Goal: Check status: Check status

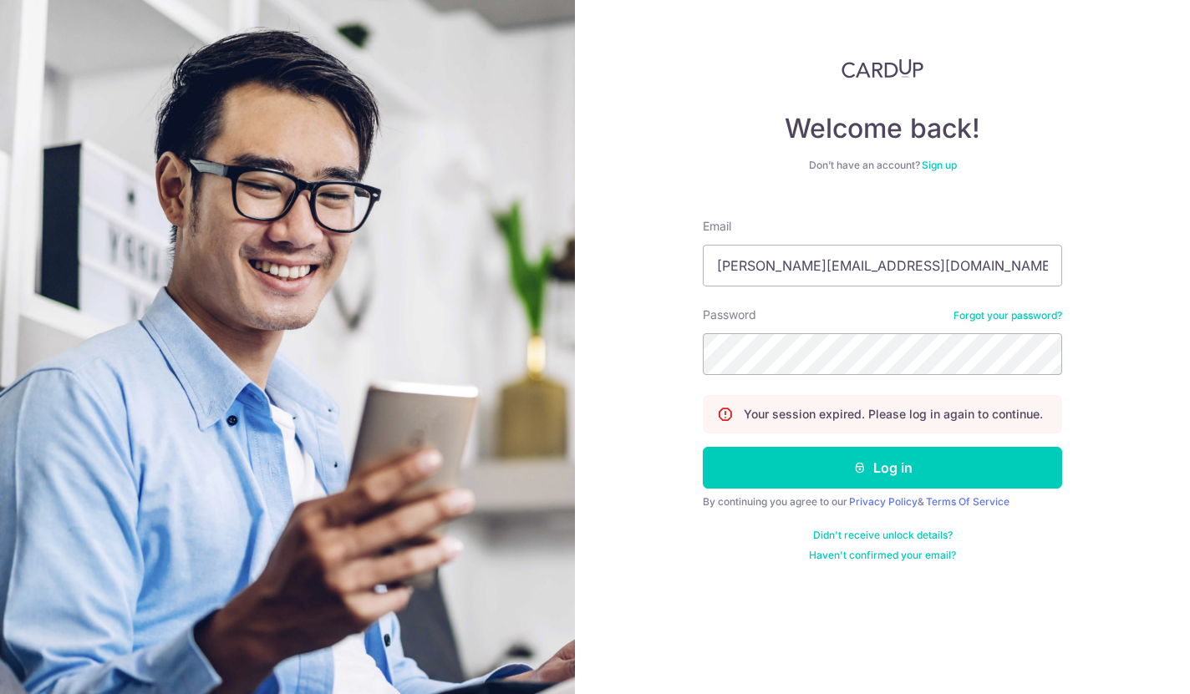
type input "[PERSON_NAME][EMAIL_ADDRESS][DOMAIN_NAME]"
click at [883, 486] on button "Log in" at bounding box center [882, 468] width 359 height 42
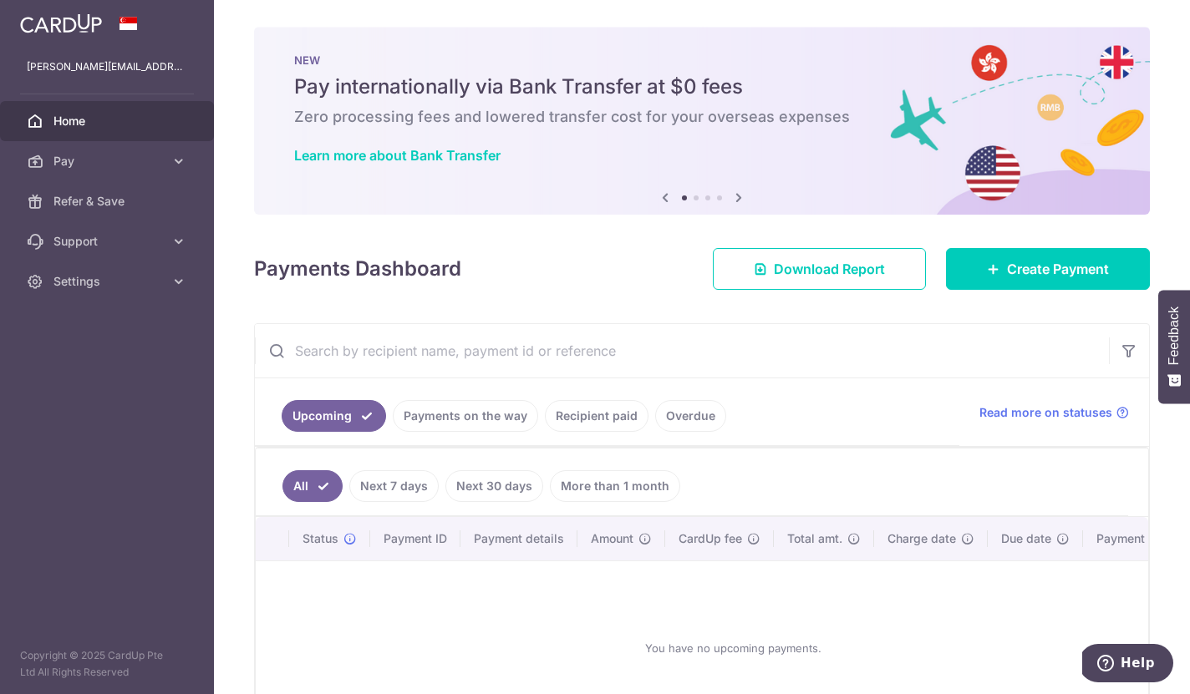
click at [393, 432] on link "Payments on the way" at bounding box center [465, 416] width 145 height 32
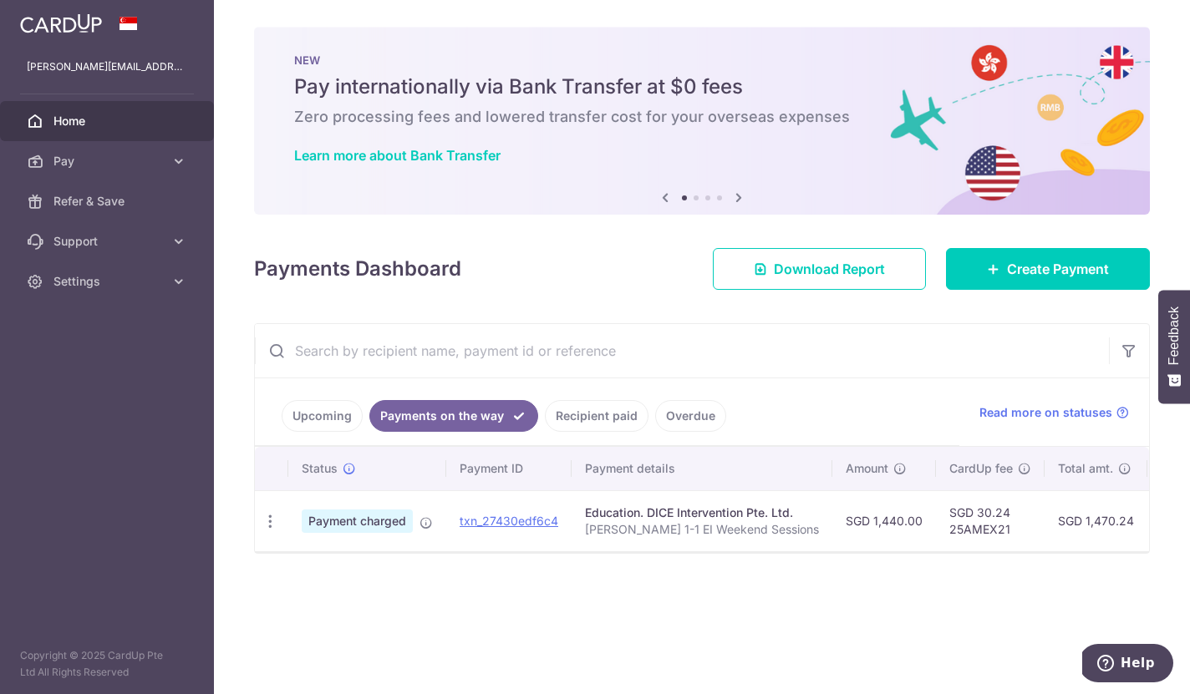
click at [545, 432] on link "Recipient paid" at bounding box center [597, 416] width 104 height 32
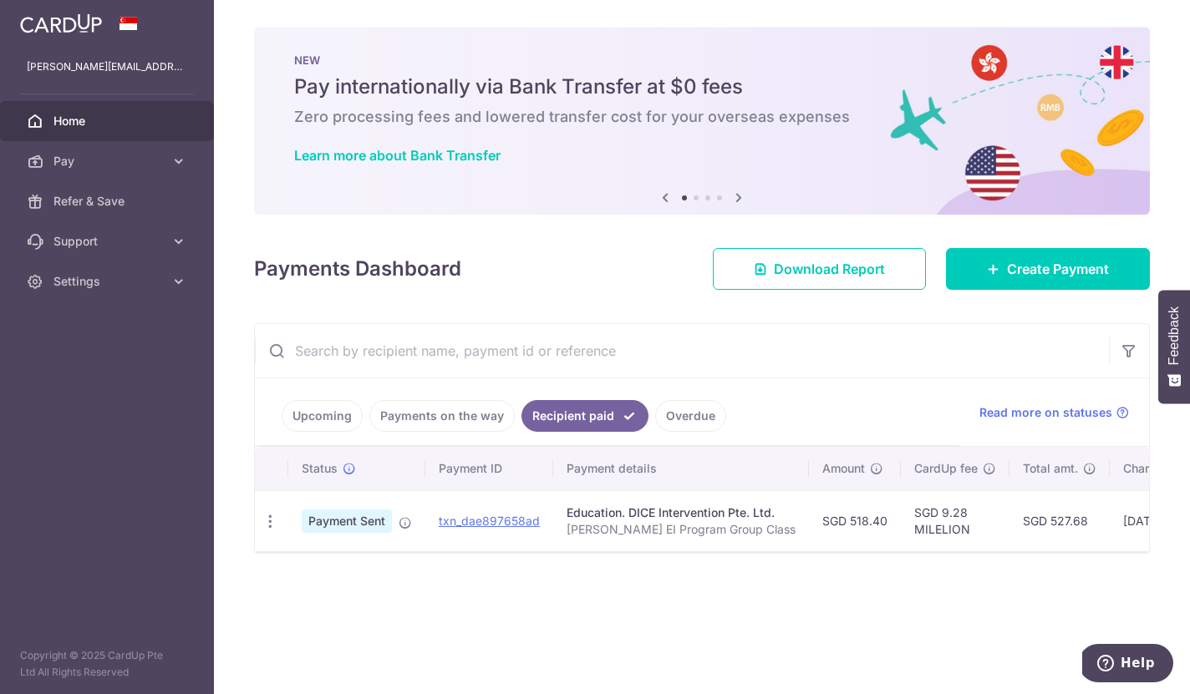
click at [369, 432] on link "Payments on the way" at bounding box center [441, 416] width 145 height 32
